Goal: Task Accomplishment & Management: Complete application form

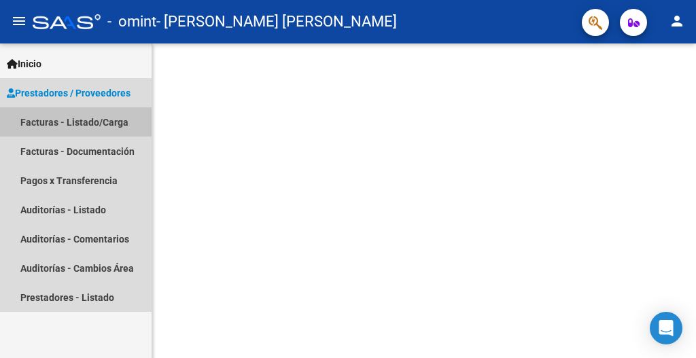
click at [89, 126] on link "Facturas - Listado/Carga" at bounding box center [76, 121] width 152 height 29
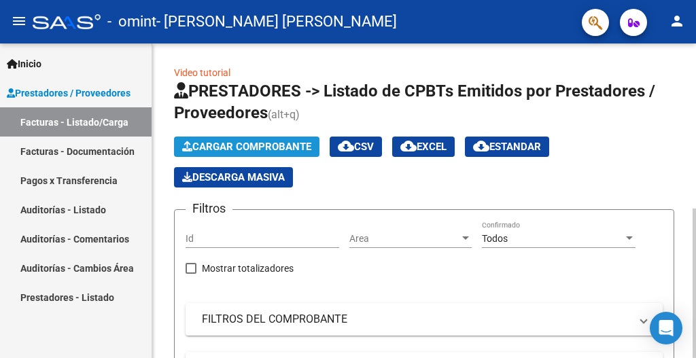
click at [235, 148] on span "Cargar Comprobante" at bounding box center [246, 147] width 129 height 12
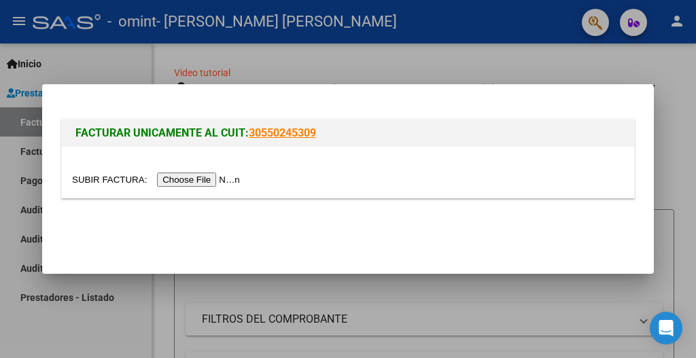
click at [244, 178] on input "file" at bounding box center [158, 180] width 172 height 14
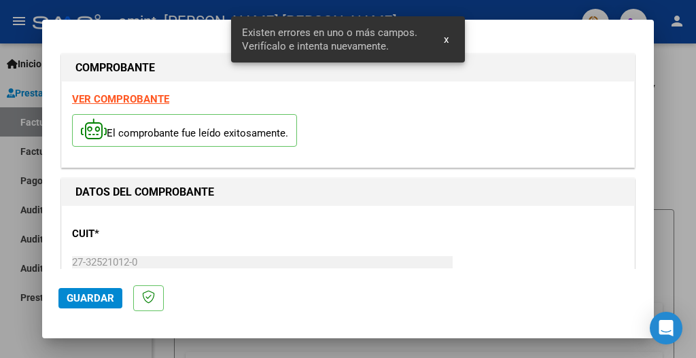
scroll to position [332, 0]
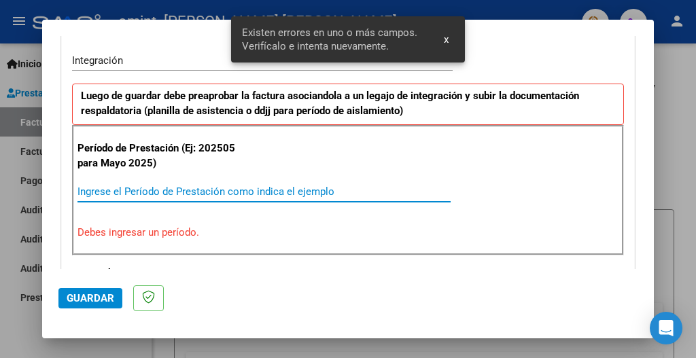
click at [115, 192] on input "Ingrese el Período de Prestación como indica el ejemplo" at bounding box center [263, 191] width 373 height 12
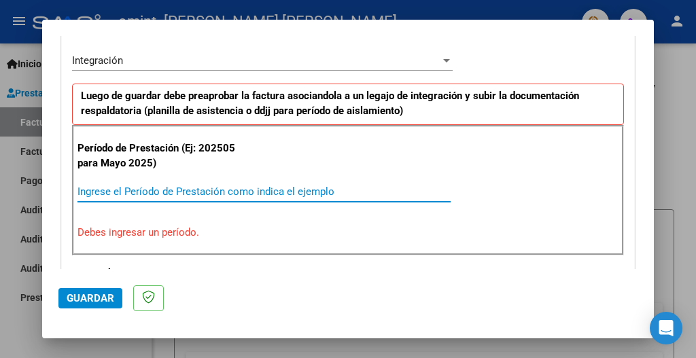
click at [340, 197] on input "Ingrese el Período de Prestación como indica el ejemplo" at bounding box center [263, 191] width 373 height 12
click at [443, 62] on div at bounding box center [446, 60] width 7 height 3
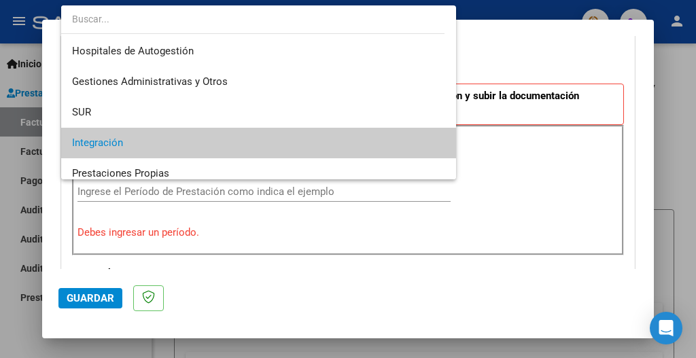
scroll to position [82, 0]
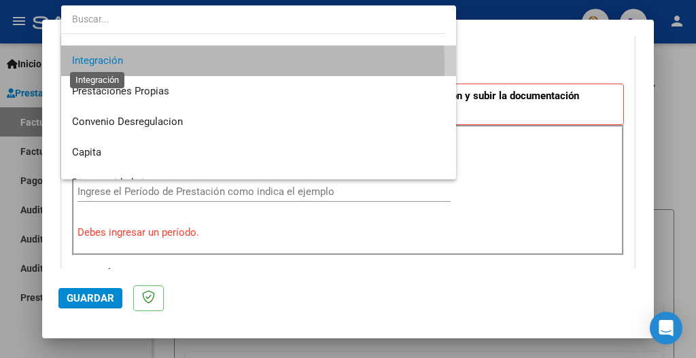
click at [122, 63] on span "Integración" at bounding box center [97, 60] width 51 height 12
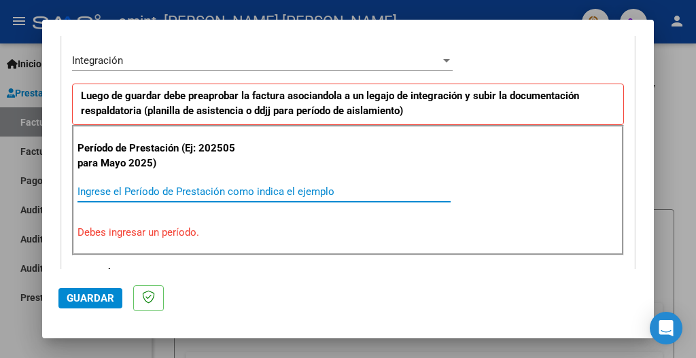
click at [196, 194] on input "Ingrese el Período de Prestación como indica el ejemplo" at bounding box center [263, 191] width 373 height 12
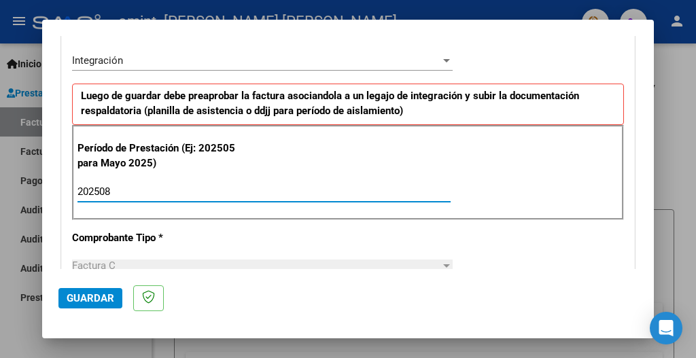
type input "202508"
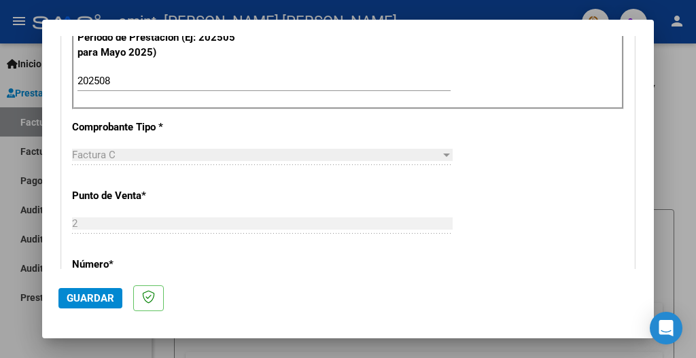
scroll to position [455, 0]
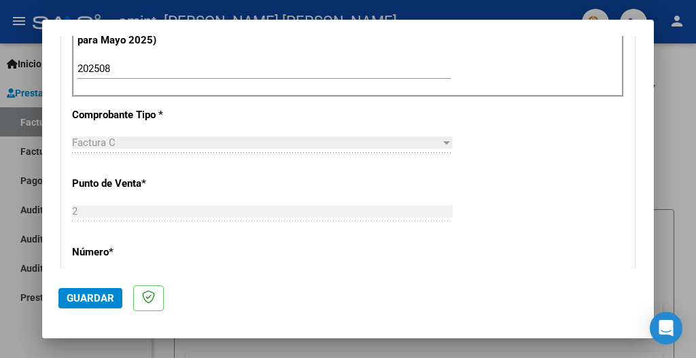
click at [443, 141] on div at bounding box center [446, 142] width 7 height 3
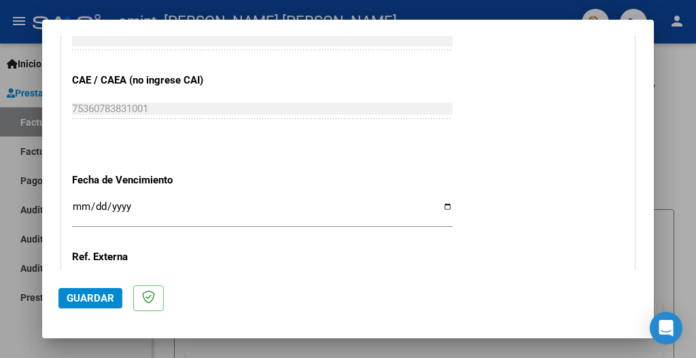
scroll to position [829, 0]
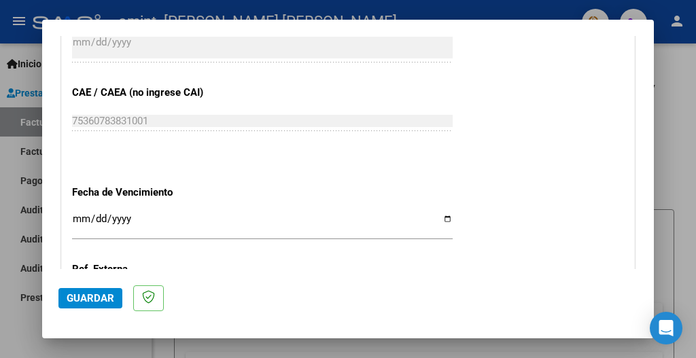
click at [410, 213] on input "Ingresar la fecha" at bounding box center [262, 224] width 380 height 22
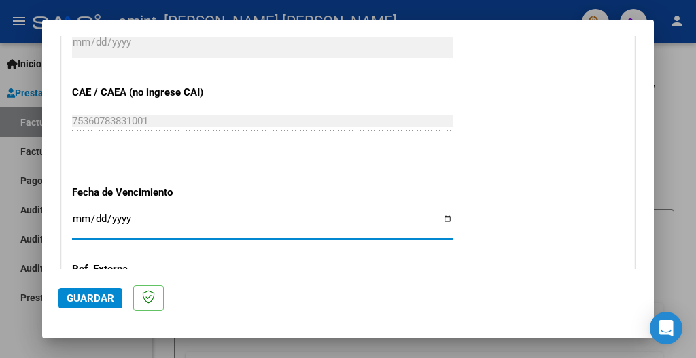
click at [410, 213] on input "Ingresar la fecha" at bounding box center [262, 224] width 380 height 22
click at [437, 213] on input "Ingresar la fecha" at bounding box center [262, 224] width 380 height 22
type input "[DATE]"
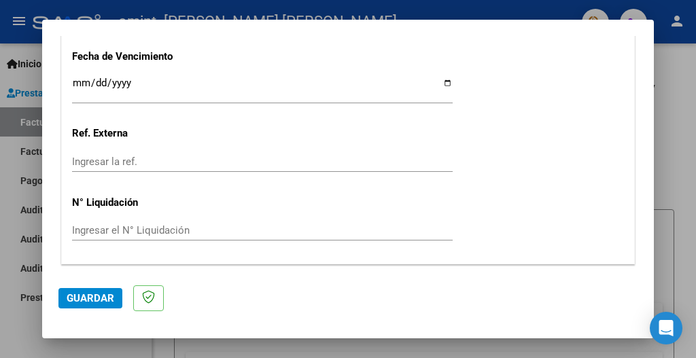
scroll to position [987, 0]
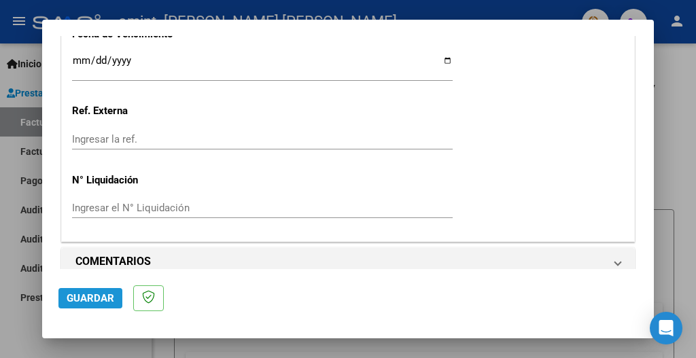
click at [80, 300] on span "Guardar" at bounding box center [91, 298] width 48 height 12
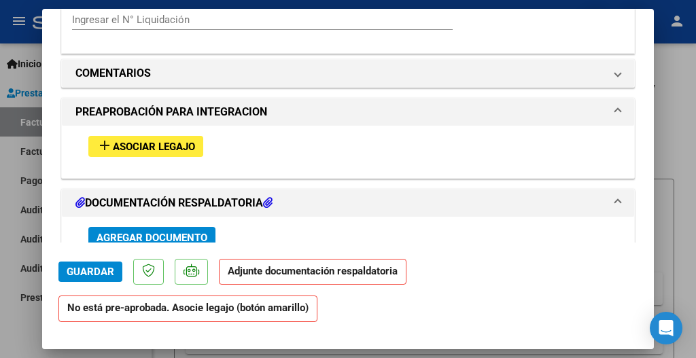
scroll to position [1169, 0]
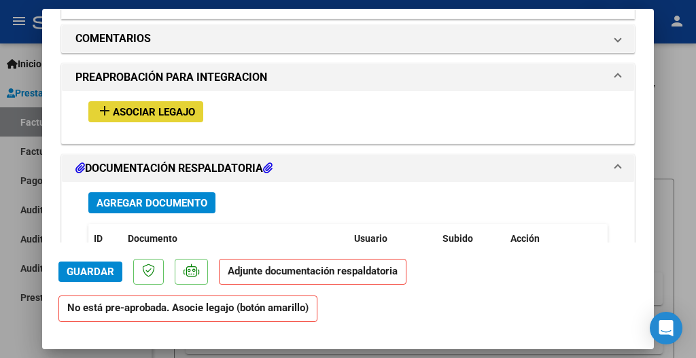
click at [148, 106] on span "Asociar Legajo" at bounding box center [154, 112] width 82 height 12
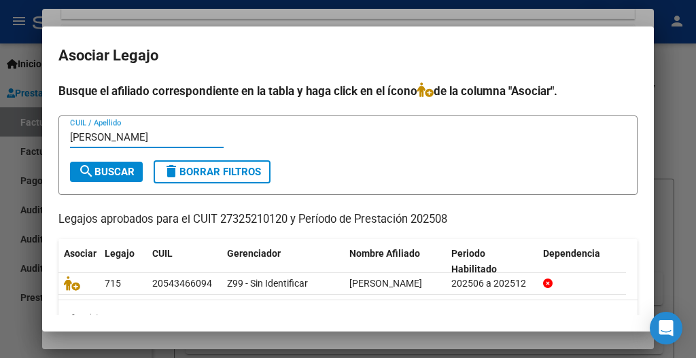
type input "[PERSON_NAME]"
click at [101, 164] on button "search Buscar" at bounding box center [106, 172] width 73 height 20
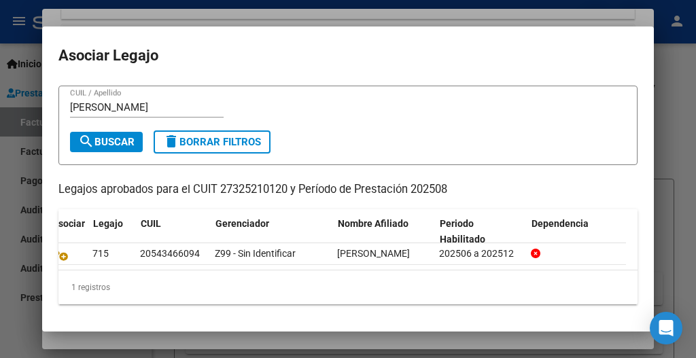
scroll to position [0, 0]
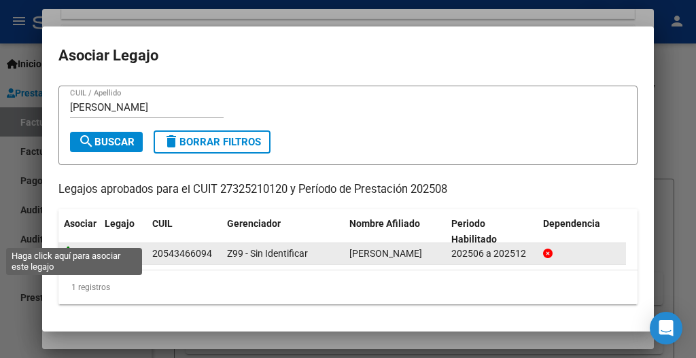
click at [71, 246] on icon at bounding box center [72, 253] width 16 height 15
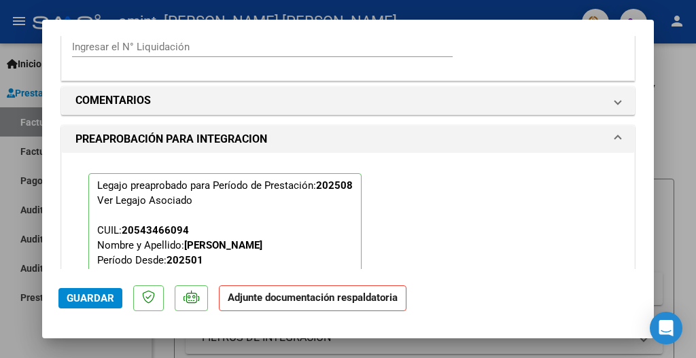
scroll to position [1204, 0]
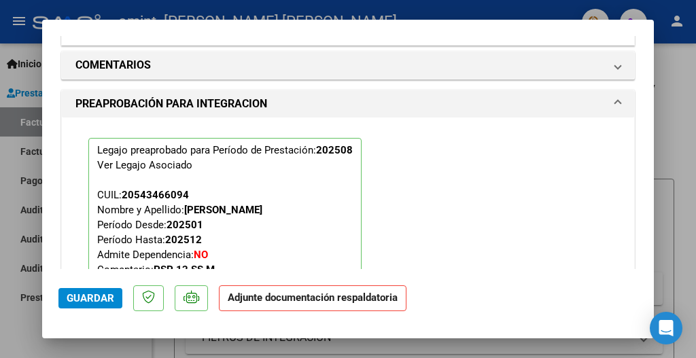
click at [326, 308] on p "Adjunte documentación respaldatoria" at bounding box center [313, 298] width 188 height 26
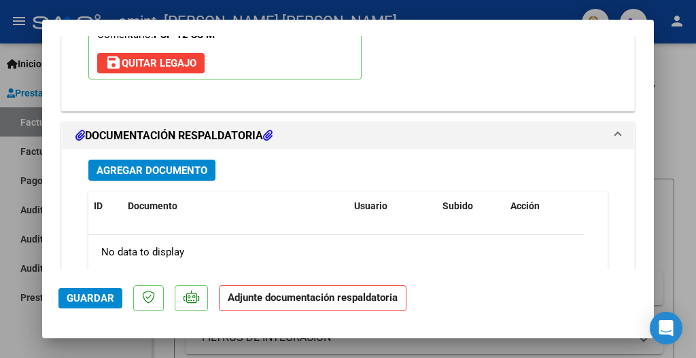
scroll to position [1449, 0]
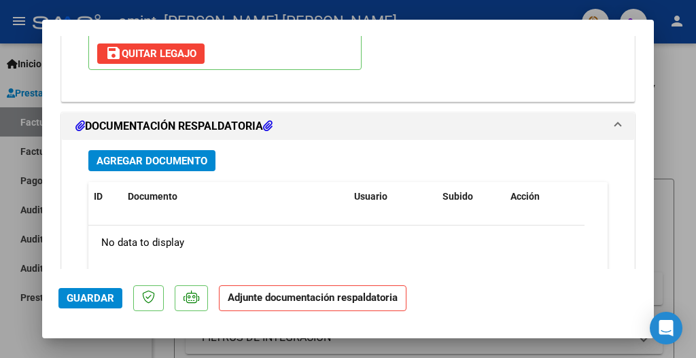
click at [166, 155] on span "Agregar Documento" at bounding box center [151, 161] width 111 height 12
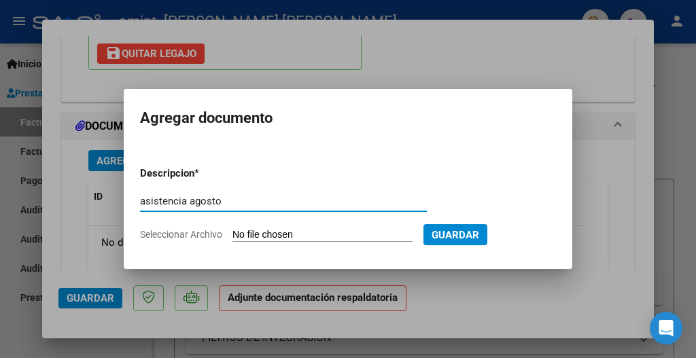
type input "asistencia agosto"
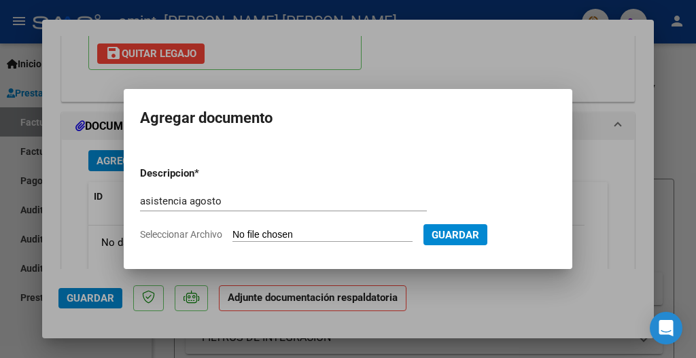
click at [293, 238] on input "Seleccionar Archivo" at bounding box center [322, 235] width 180 height 13
type input "C:\fakepath\ASISTENCIA [PERSON_NAME].pdf"
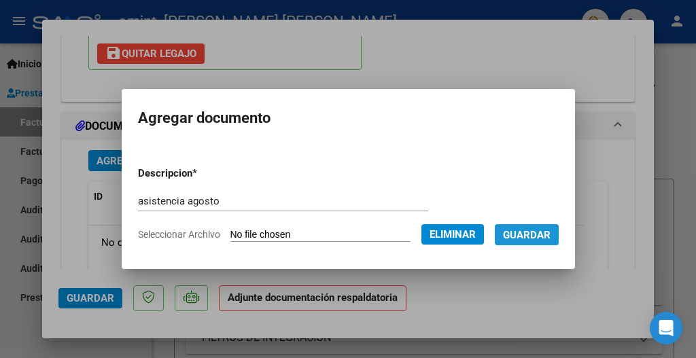
click at [532, 235] on span "Guardar" at bounding box center [527, 235] width 48 height 12
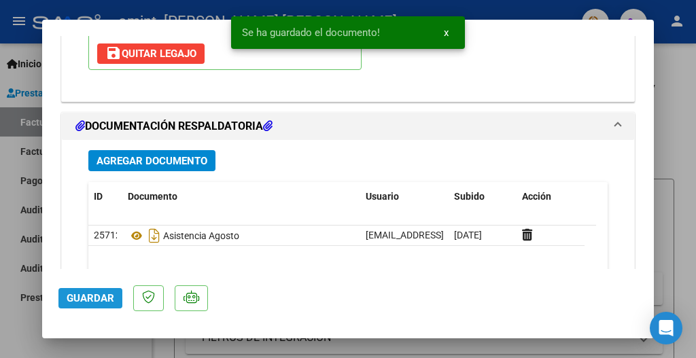
click at [82, 298] on span "Guardar" at bounding box center [91, 298] width 48 height 12
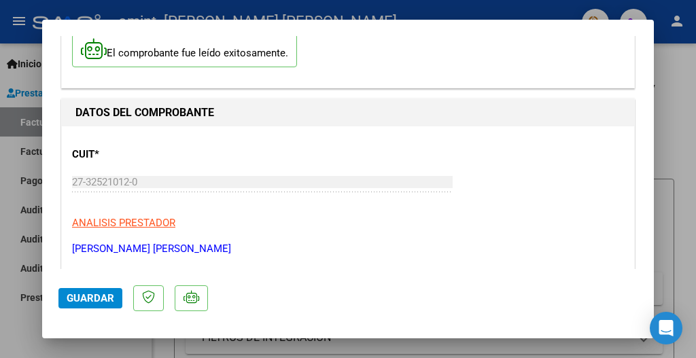
scroll to position [0, 0]
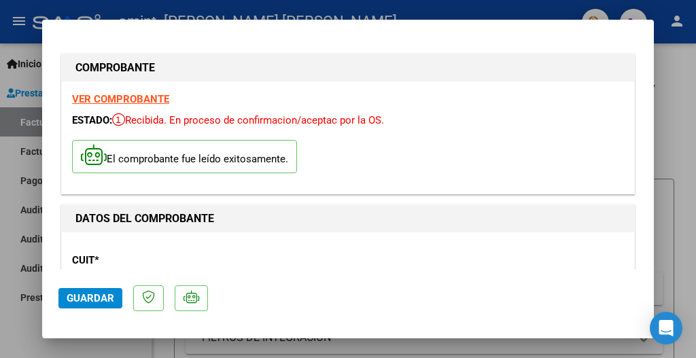
click at [5, 123] on div at bounding box center [348, 179] width 696 height 358
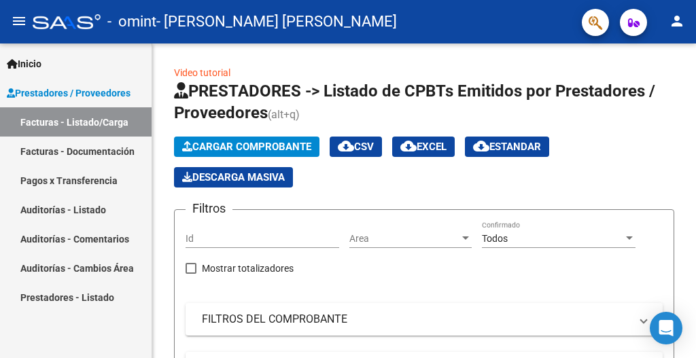
click at [60, 155] on link "Facturas - Documentación" at bounding box center [76, 151] width 152 height 29
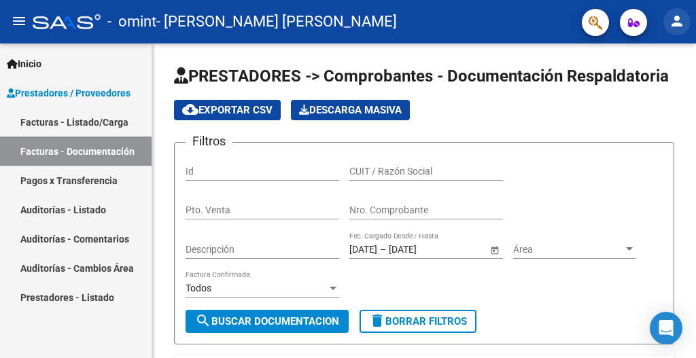
click at [675, 22] on mat-icon "person" at bounding box center [677, 21] width 16 height 16
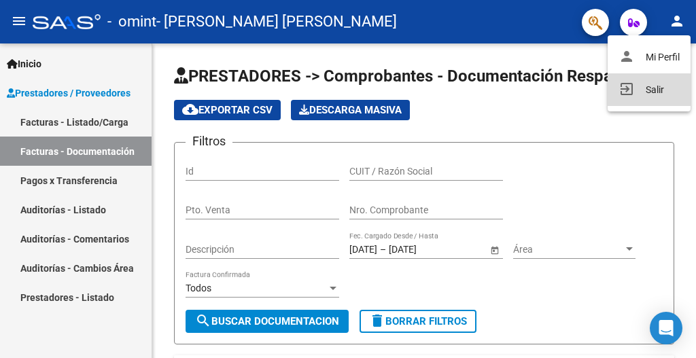
click at [654, 88] on button "exit_to_app Salir" at bounding box center [648, 89] width 83 height 33
